Goal: Book appointment/travel/reservation

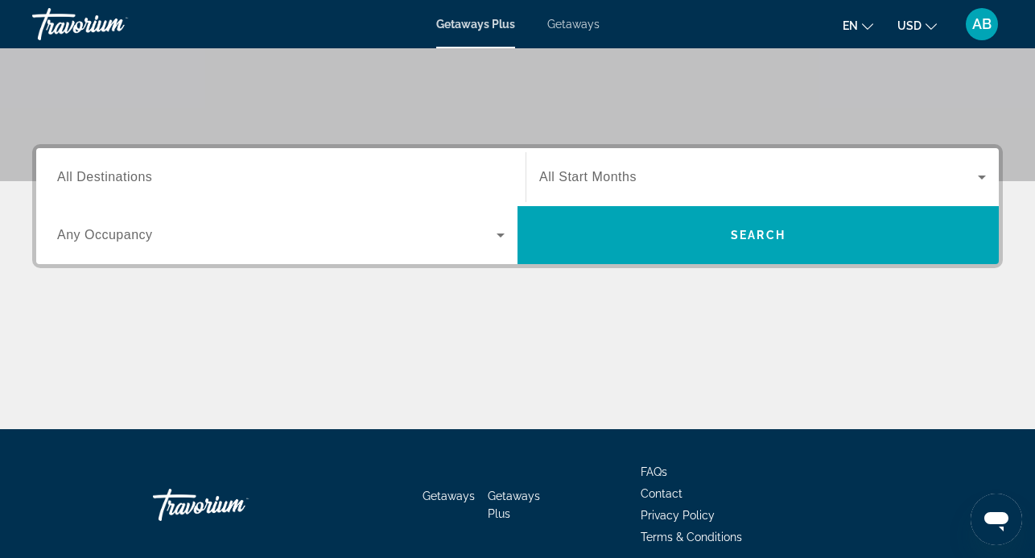
scroll to position [308, 0]
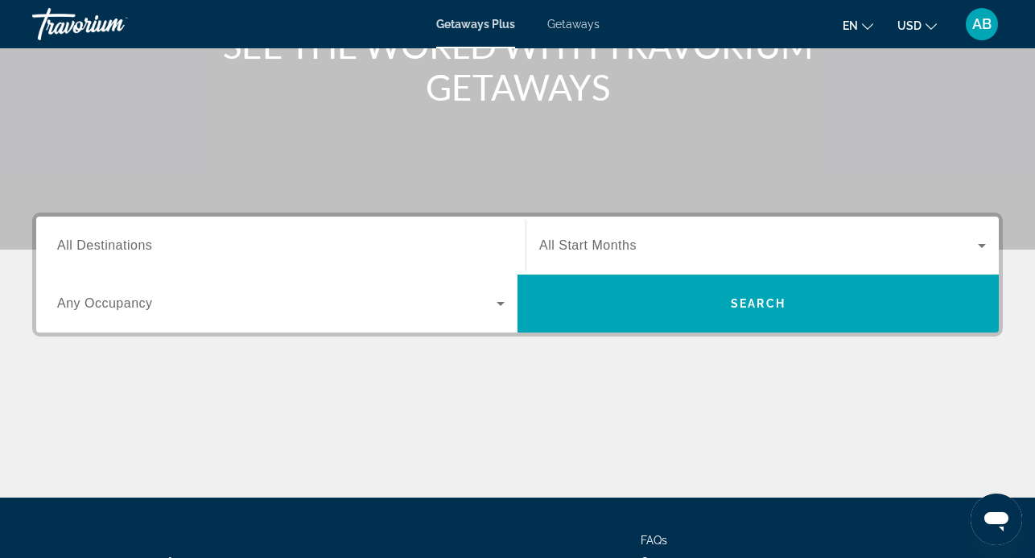
click at [408, 243] on input "Destination All Destinations" at bounding box center [281, 246] width 448 height 19
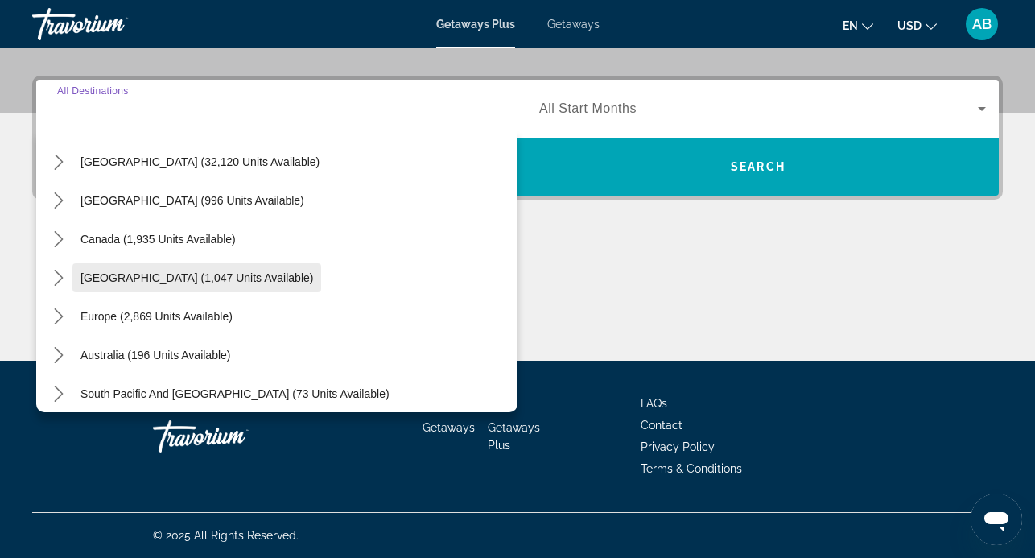
scroll to position [104, 0]
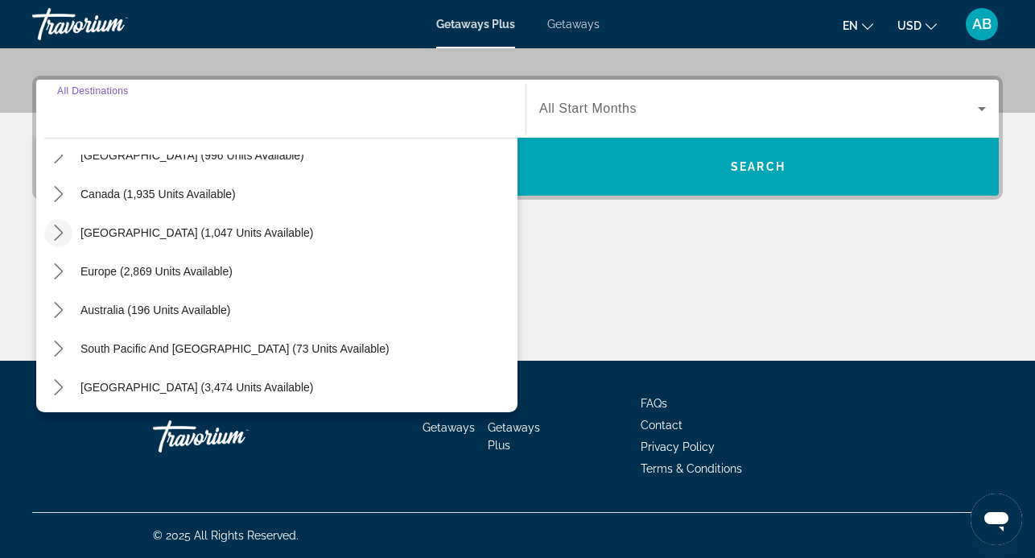
click at [57, 235] on icon "Toggle Caribbean & Atlantic Islands (1,047 units available) submenu" at bounding box center [59, 233] width 16 height 16
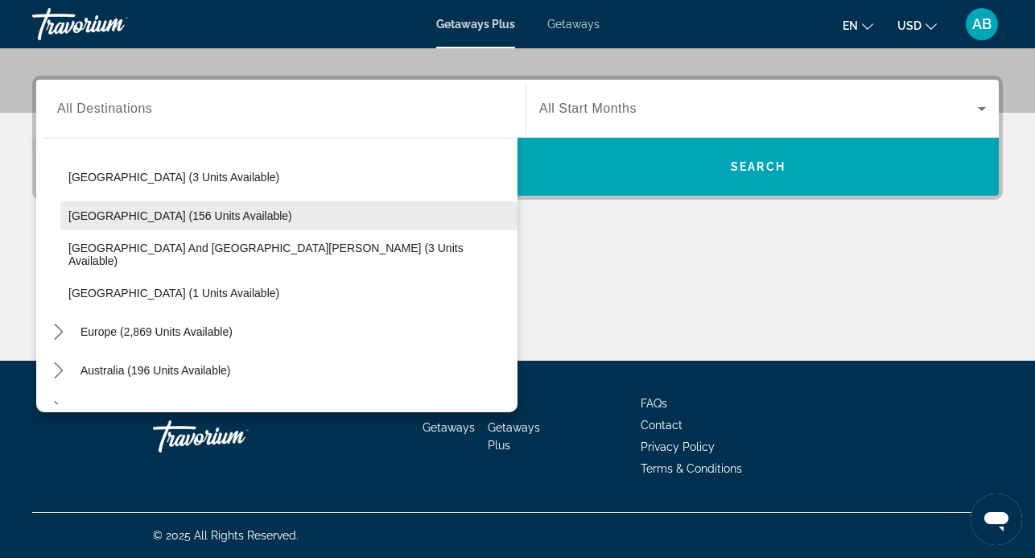
scroll to position [246, 0]
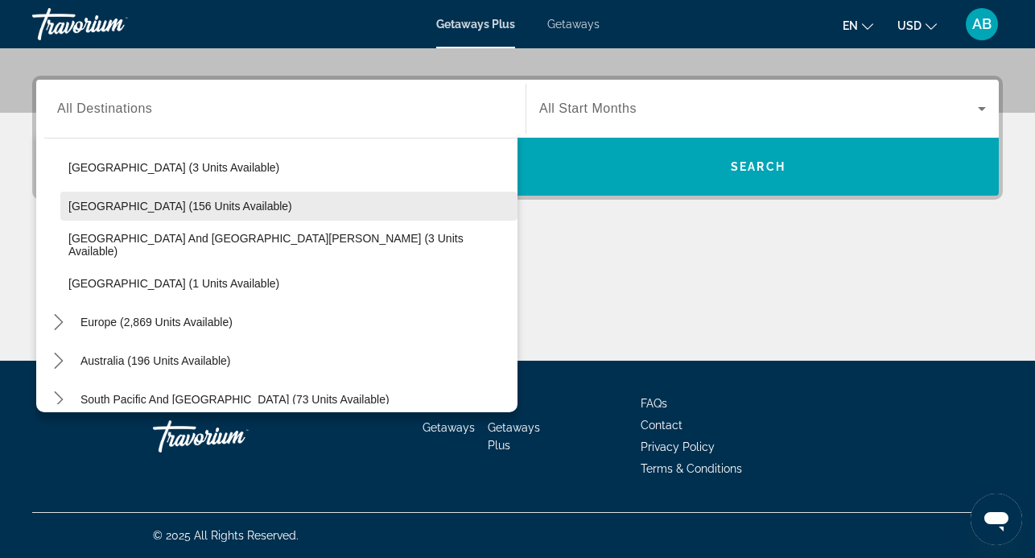
click at [204, 217] on span "Select destination: Dominican Republic (156 units available)" at bounding box center [288, 206] width 457 height 39
type input "**********"
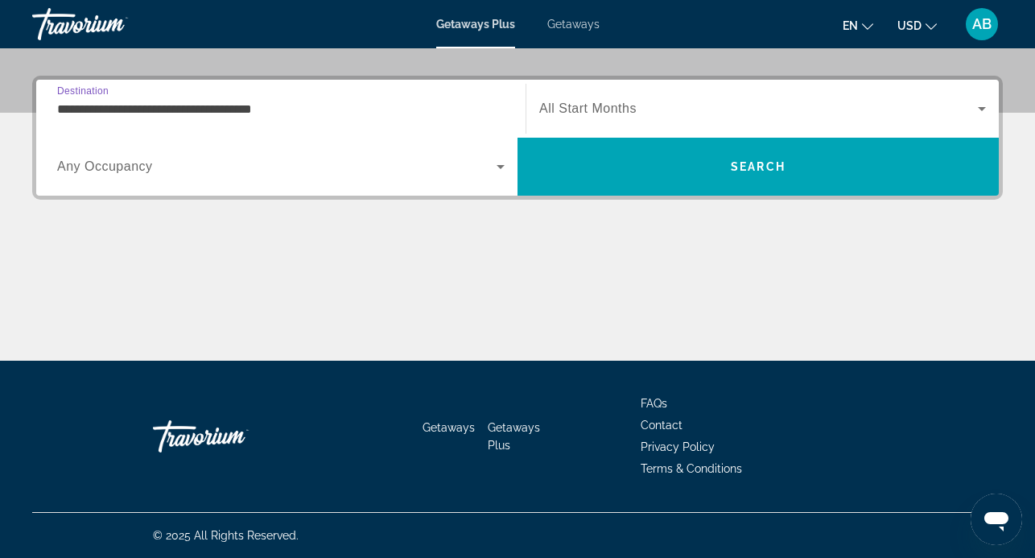
click at [378, 175] on span "Search widget" at bounding box center [277, 166] width 440 height 19
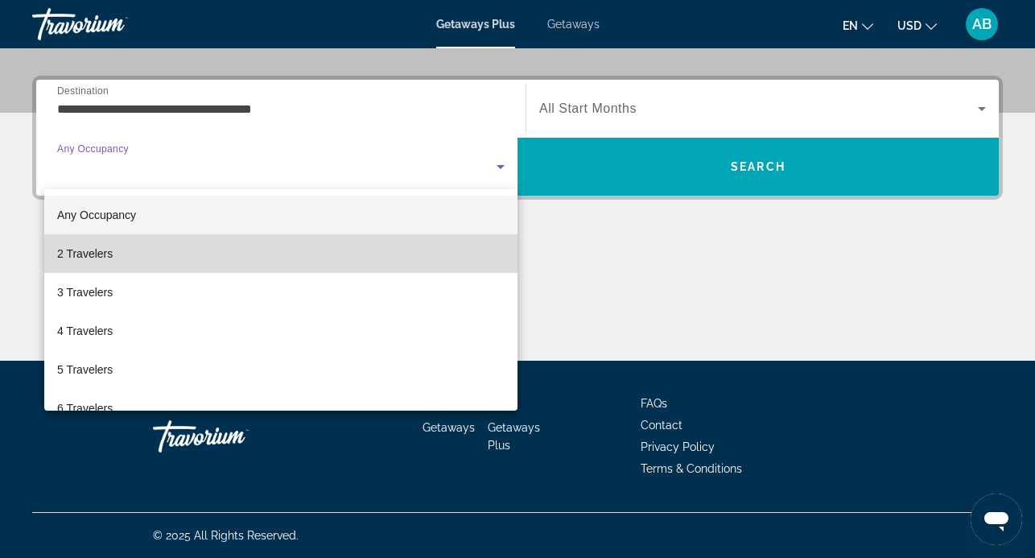
click at [304, 255] on mat-option "2 Travelers" at bounding box center [280, 253] width 473 height 39
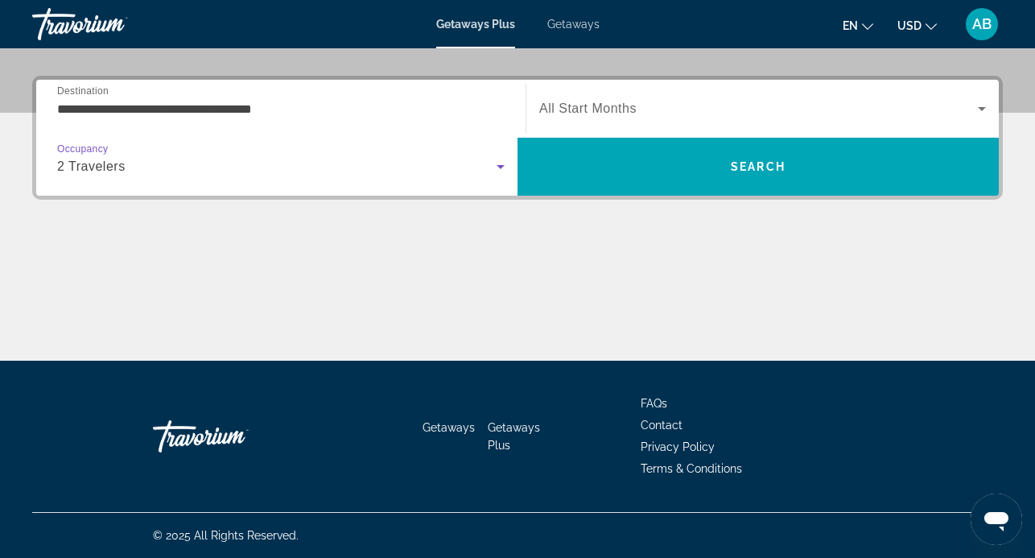
click at [722, 115] on span "Search widget" at bounding box center [758, 108] width 439 height 19
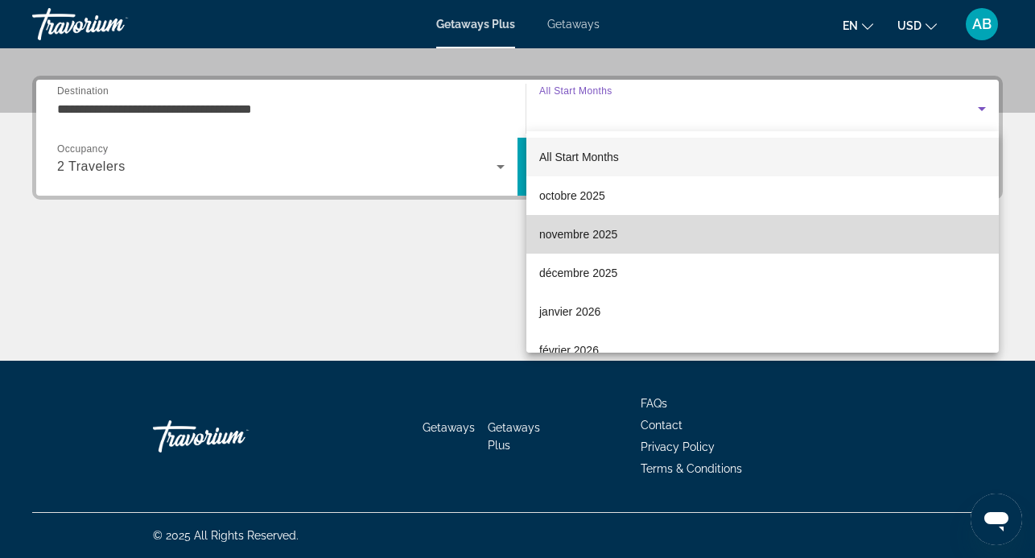
click at [632, 231] on mat-option "novembre 2025" at bounding box center [762, 234] width 473 height 39
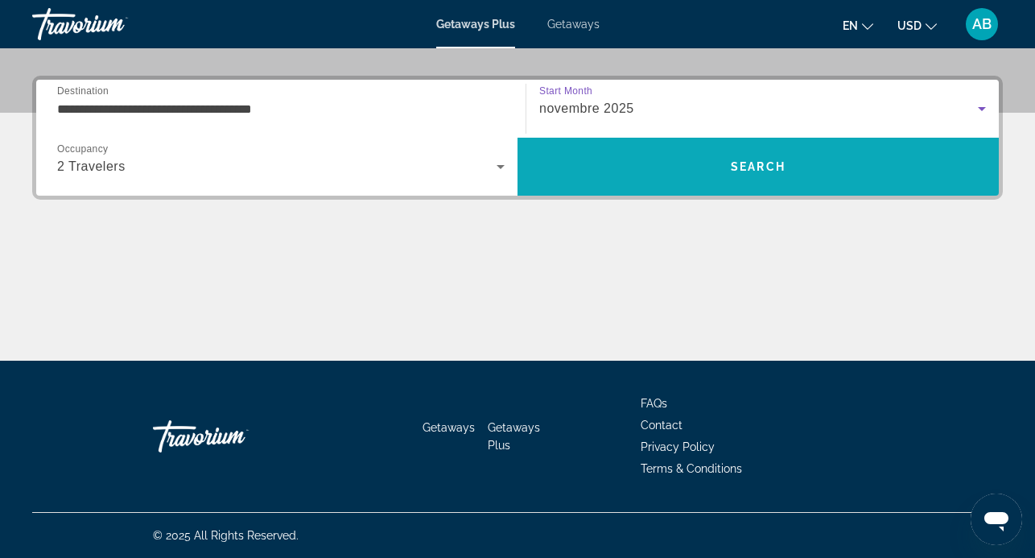
click at [636, 166] on span "Search" at bounding box center [758, 166] width 481 height 39
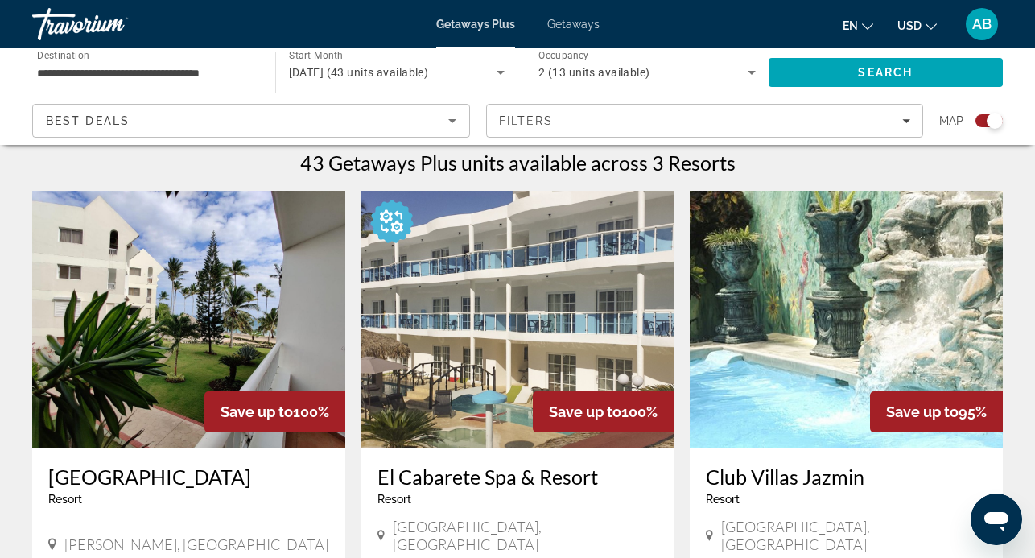
scroll to position [452, 0]
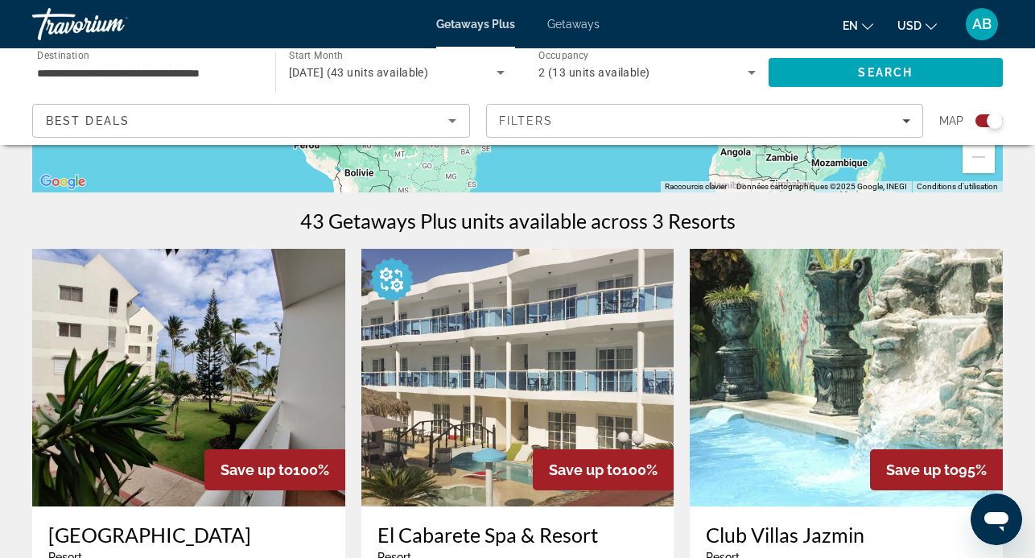
click at [287, 363] on img "Main content" at bounding box center [188, 378] width 313 height 258
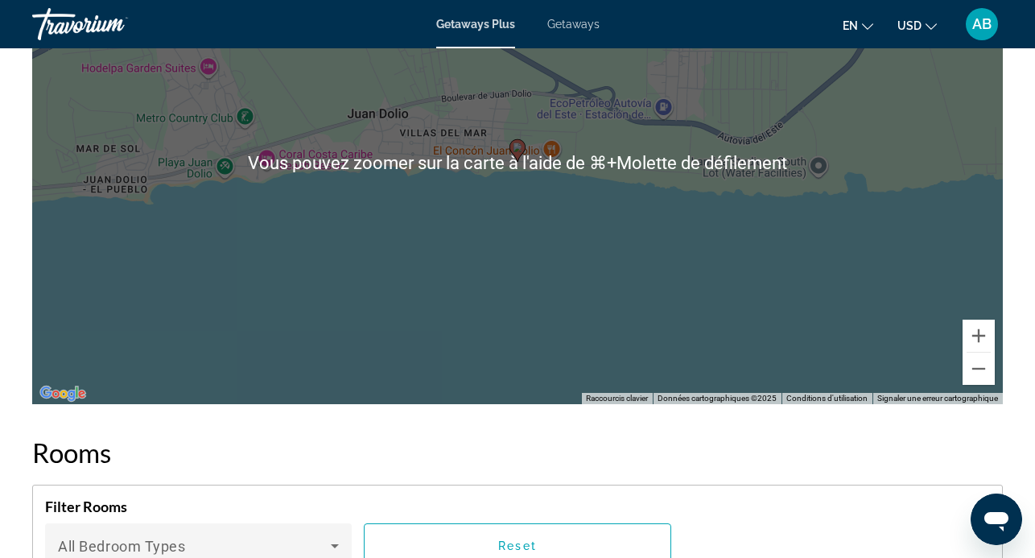
scroll to position [2372, 0]
